Goal: Information Seeking & Learning: Compare options

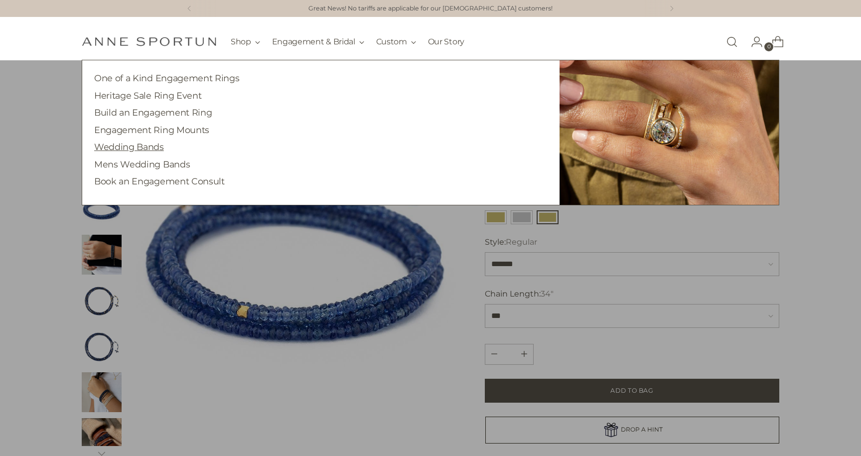
click at [148, 144] on link "Wedding Bands" at bounding box center [129, 146] width 70 height 10
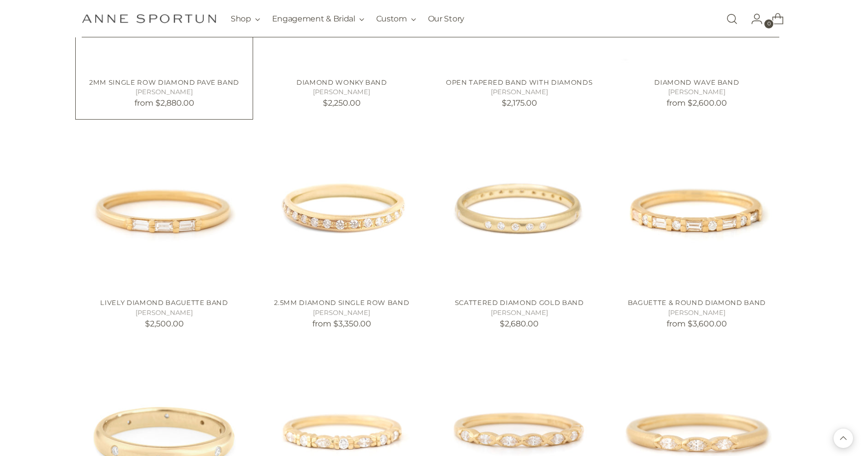
scroll to position [806, 0]
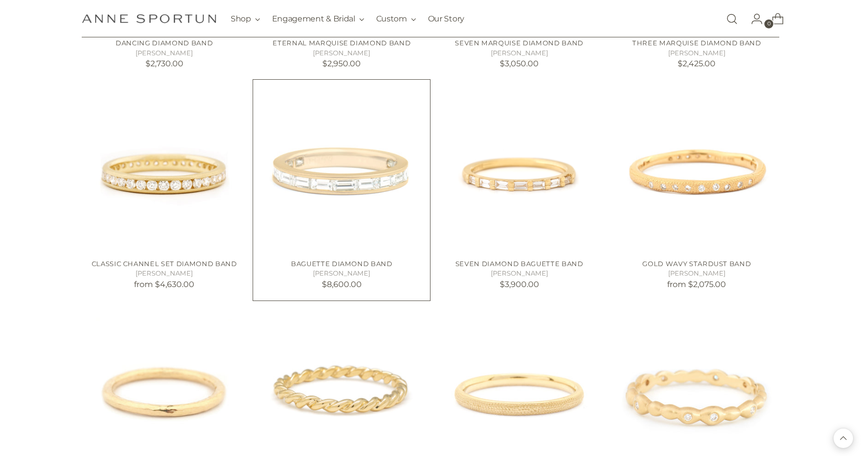
scroll to position [1273, 0]
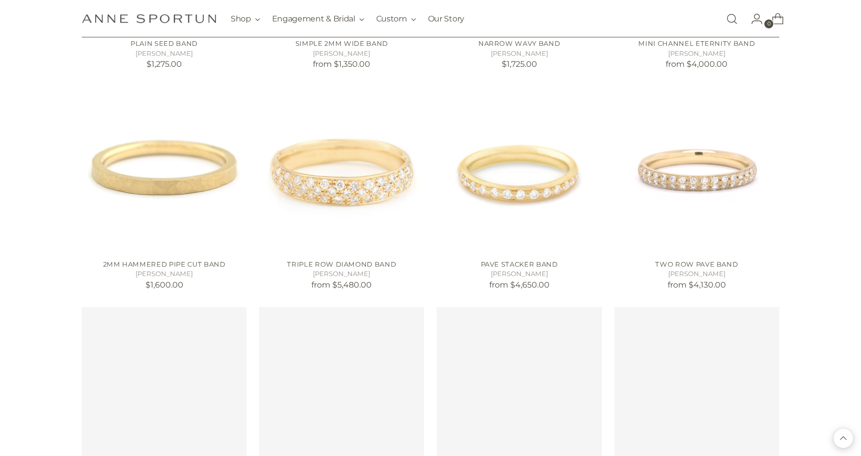
scroll to position [2173, 0]
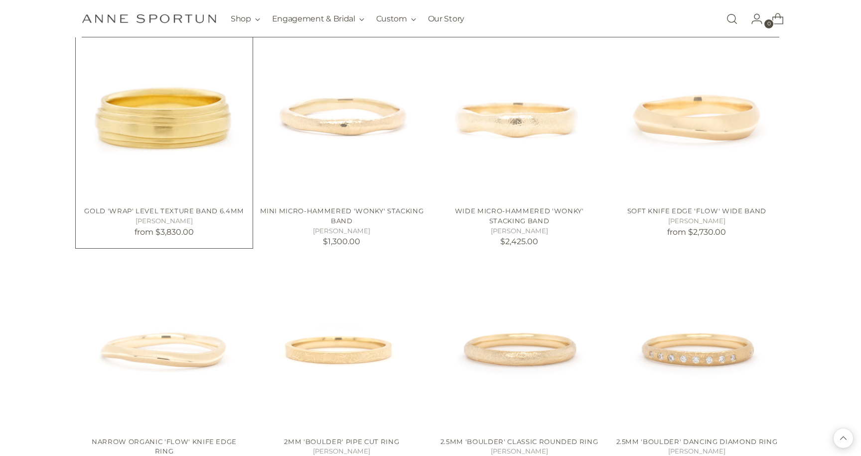
scroll to position [4026, 0]
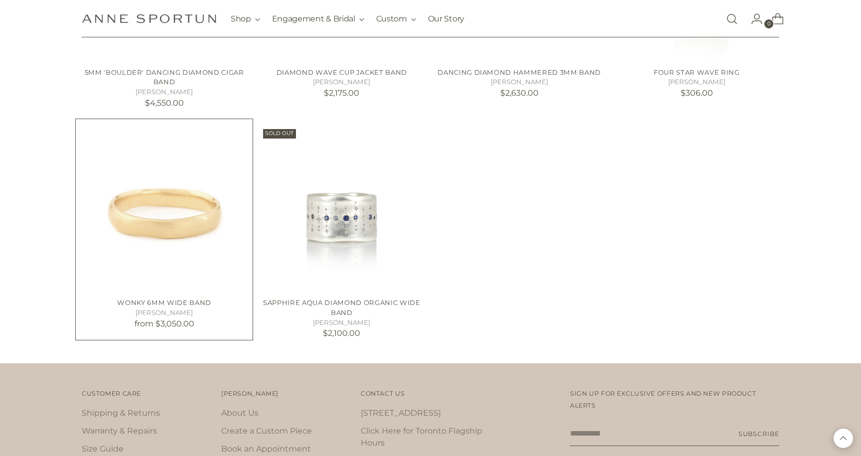
scroll to position [4805, 0]
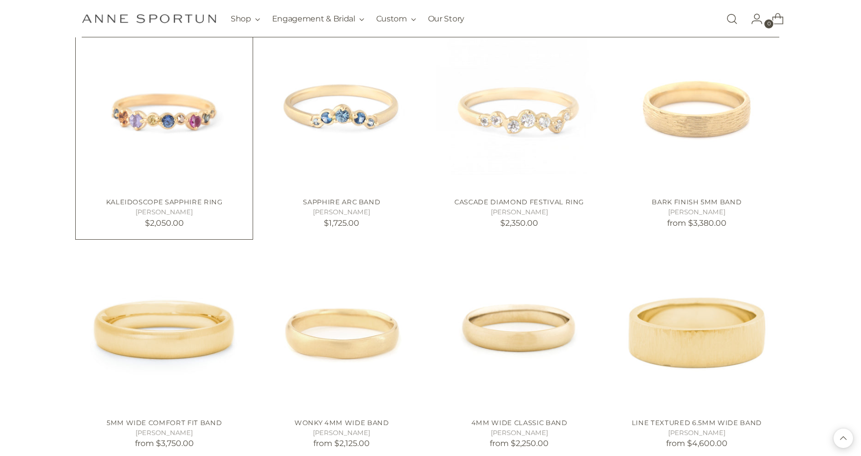
scroll to position [3174, 0]
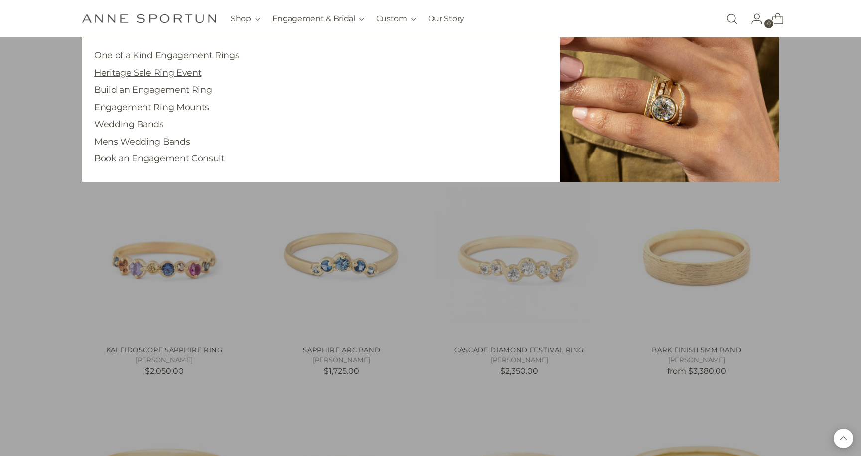
click at [154, 71] on link "Heritage Sale Ring Event" at bounding box center [147, 72] width 107 height 10
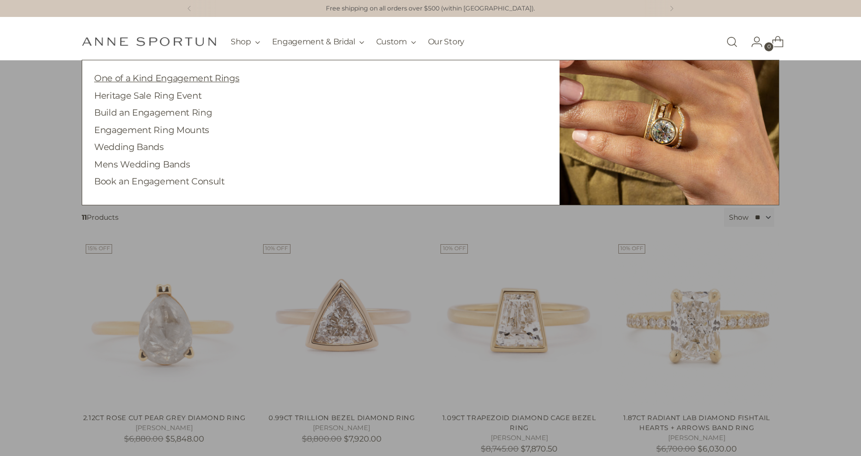
click at [218, 78] on link "One of a Kind Engagement Rings" at bounding box center [166, 78] width 145 height 10
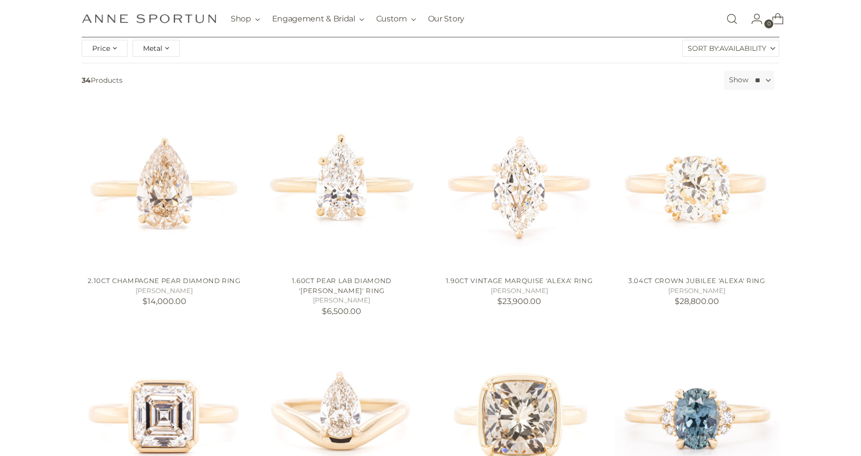
scroll to position [162, 0]
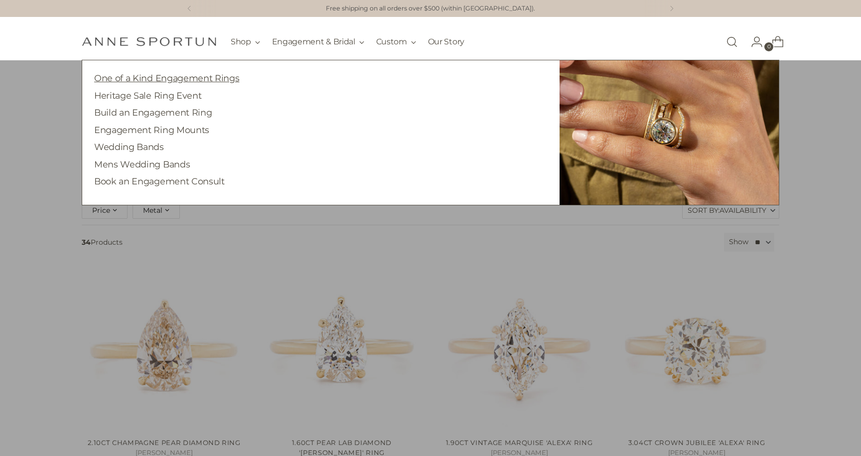
click at [190, 75] on link "One of a Kind Engagement Rings" at bounding box center [166, 78] width 145 height 10
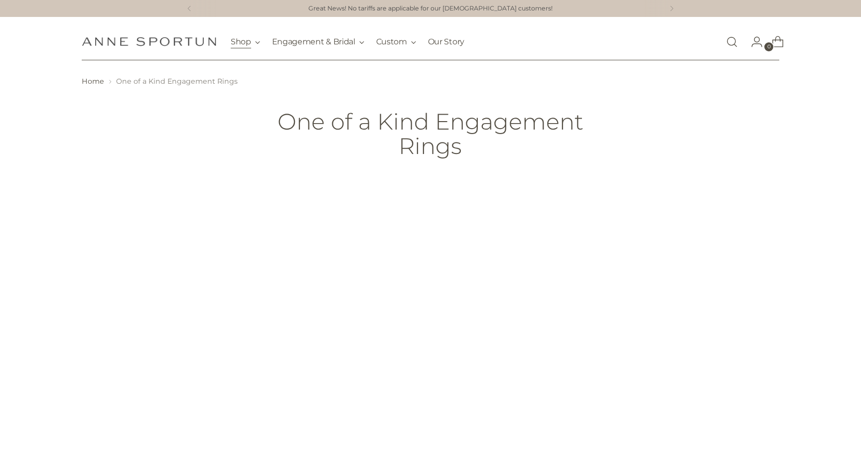
click at [244, 39] on button "Shop" at bounding box center [245, 42] width 29 height 22
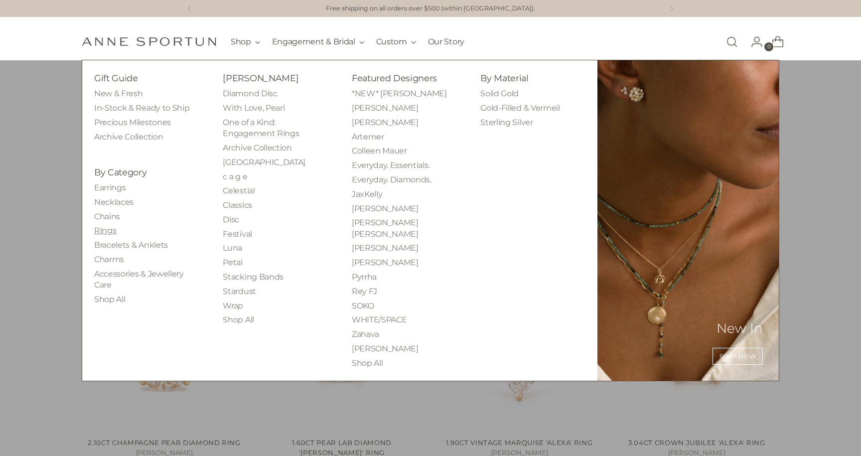
click at [105, 228] on link "Rings" at bounding box center [105, 230] width 22 height 9
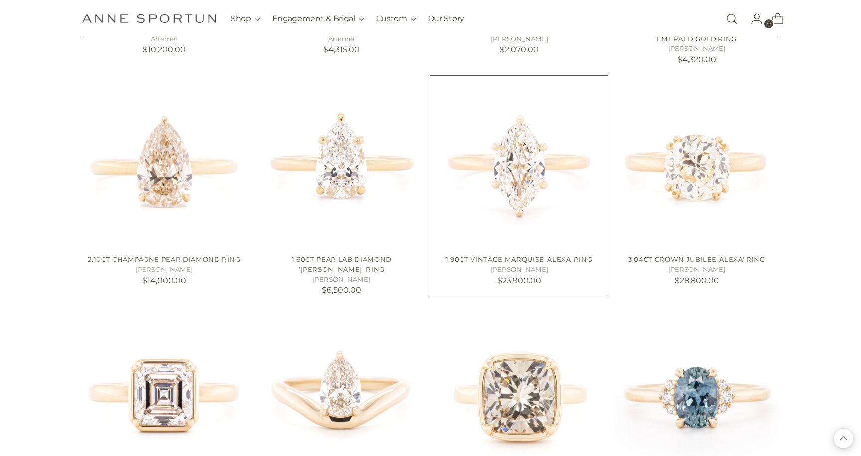
scroll to position [620, 0]
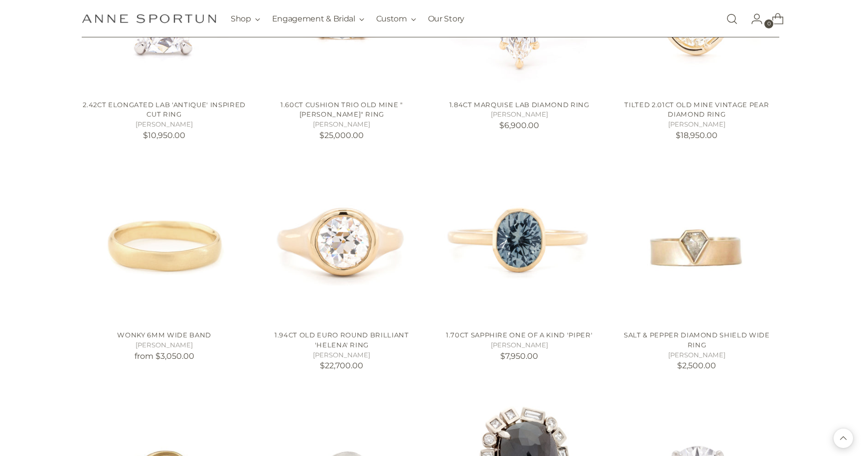
scroll to position [1471, 0]
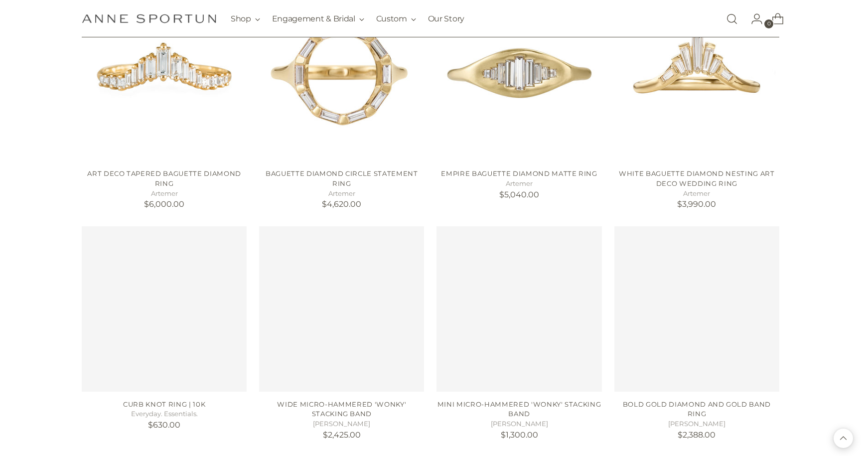
scroll to position [4596, 0]
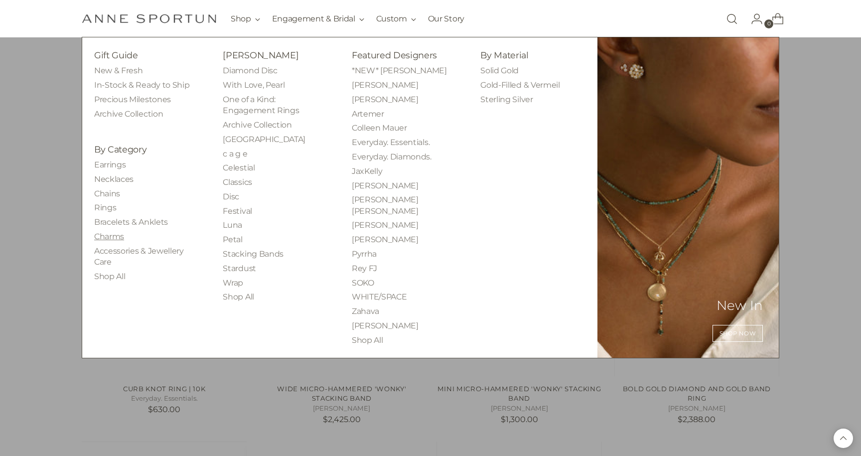
click at [111, 234] on link "Charms" at bounding box center [109, 236] width 30 height 9
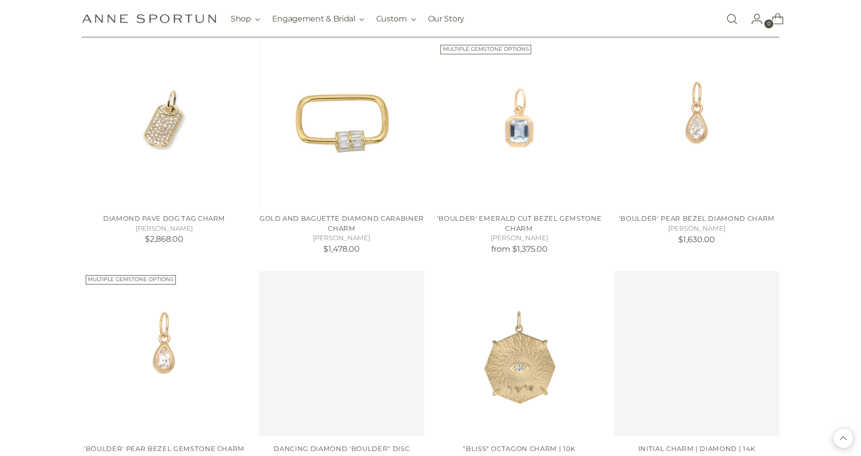
scroll to position [2242, 0]
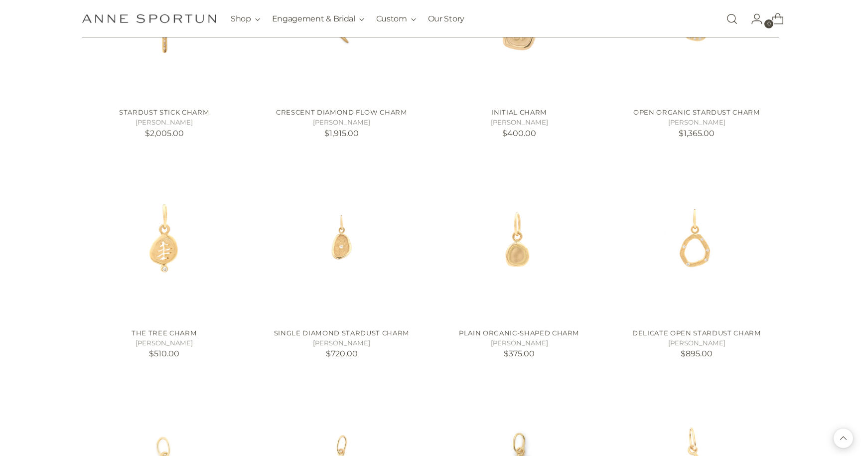
scroll to position [5946, 0]
